Goal: Task Accomplishment & Management: Complete application form

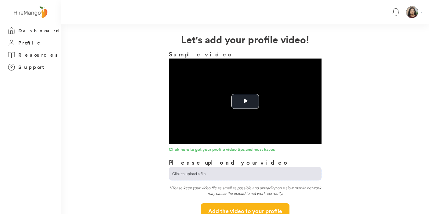
click at [236, 173] on input "file" at bounding box center [245, 173] width 152 height 13
click at [26, 15] on img at bounding box center [30, 12] width 37 height 14
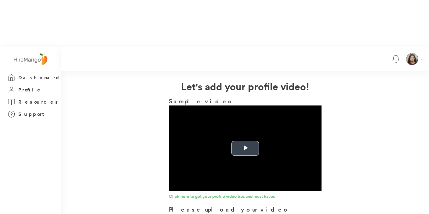
click at [245, 149] on span "Video Player" at bounding box center [245, 149] width 0 height 0
click at [379, 109] on div "**********" at bounding box center [245, 172] width 368 height 187
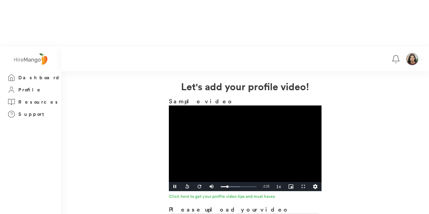
click at [237, 106] on video "Video Player" at bounding box center [245, 149] width 153 height 86
click at [271, 106] on video "Video Player" at bounding box center [245, 149] width 153 height 86
click at [174, 187] on span "Video Player" at bounding box center [175, 187] width 12 height 0
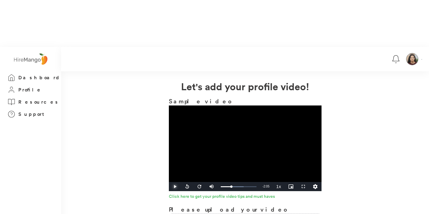
click at [174, 187] on span "Video Player" at bounding box center [175, 187] width 12 height 0
drag, startPoint x: 232, startPoint y: 140, endPoint x: 219, endPoint y: 140, distance: 13.1
click at [221, 186] on div "0:00" at bounding box center [221, 187] width 0 height 2
click at [197, 187] on span "Video Player" at bounding box center [199, 187] width 12 height 0
click at [175, 187] on span "Video Player" at bounding box center [175, 187] width 12 height 0
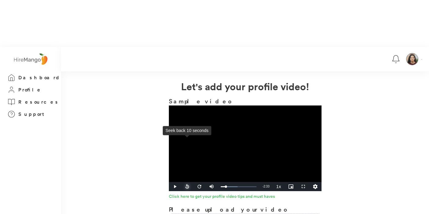
click at [187, 187] on span "Video Player" at bounding box center [187, 187] width 12 height 0
click at [175, 187] on span "Video Player" at bounding box center [175, 187] width 12 height 0
